Goal: Find specific page/section: Find specific page/section

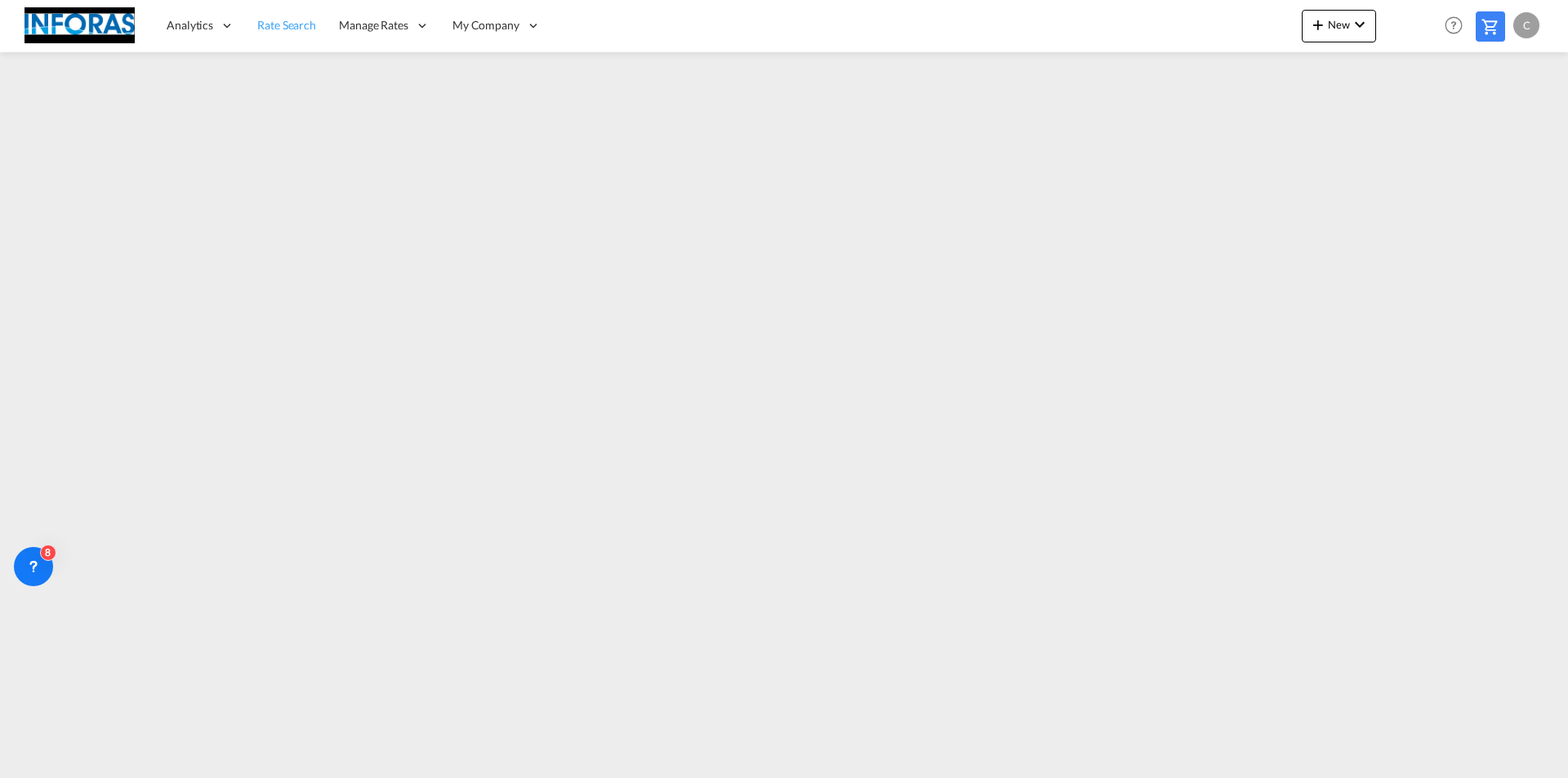
click at [265, 30] on span "Rate Search" at bounding box center [287, 25] width 59 height 14
